Goal: Information Seeking & Learning: Learn about a topic

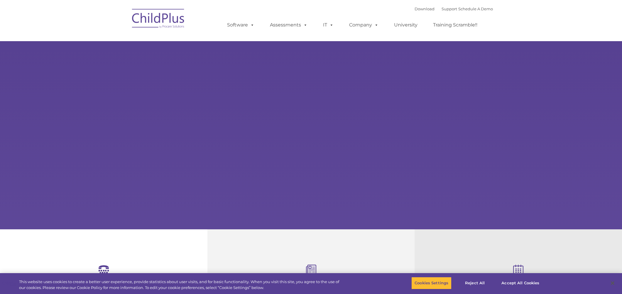
select select "MEDIUM"
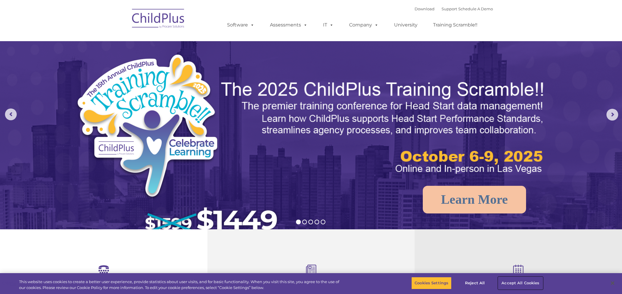
click at [527, 284] on button "Accept All Cookies" at bounding box center [520, 283] width 44 height 12
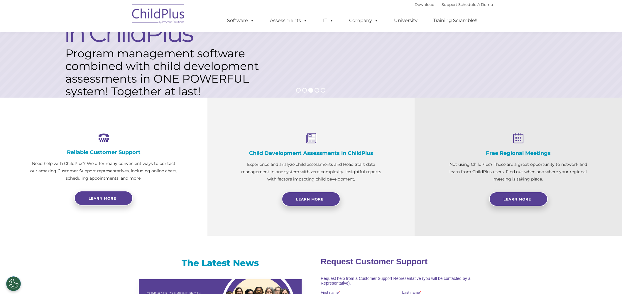
scroll to position [133, 0]
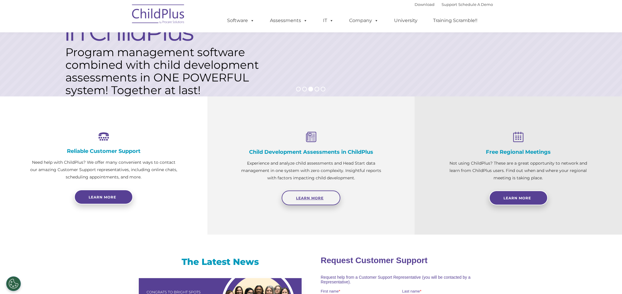
click at [318, 196] on span "Learn More" at bounding box center [310, 198] width 28 height 4
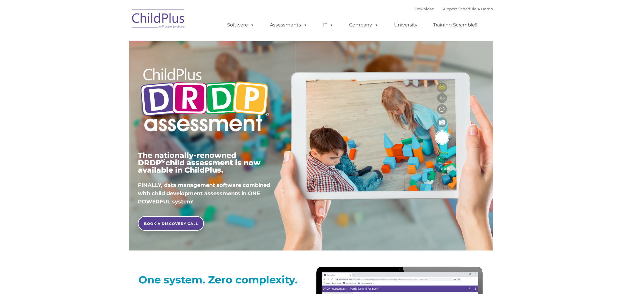
type input ""
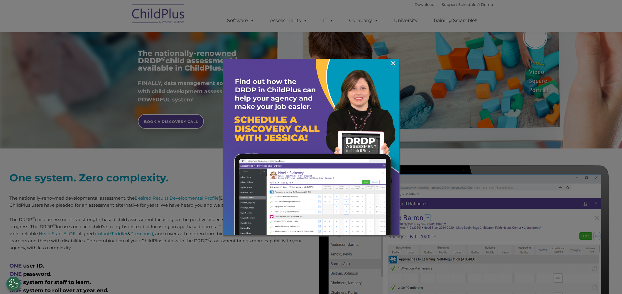
scroll to position [91, 0]
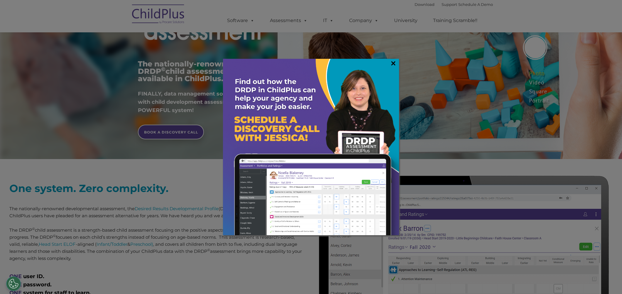
click at [394, 61] on link "×" at bounding box center [393, 63] width 7 height 6
